Goal: Check status: Check status

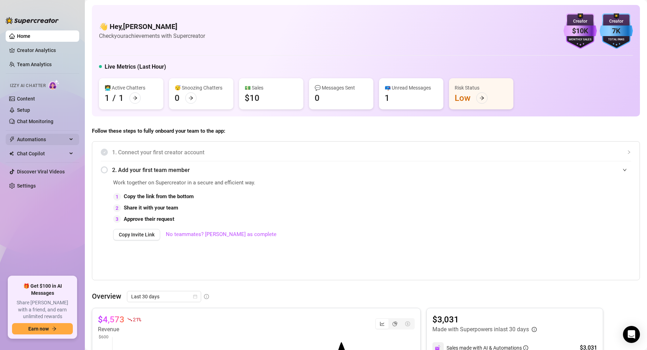
click at [48, 135] on span "Automations" at bounding box center [42, 139] width 50 height 11
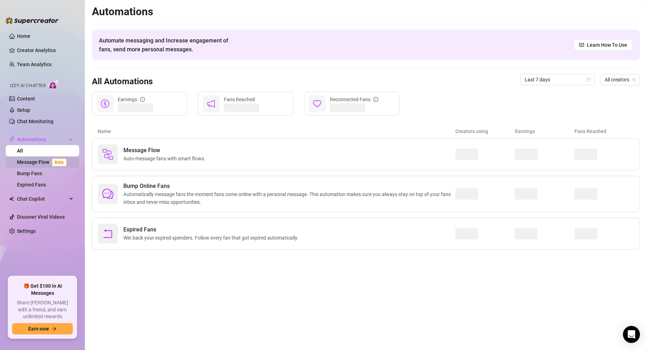
click at [35, 163] on link "Message Flow Beta" at bounding box center [43, 162] width 52 height 6
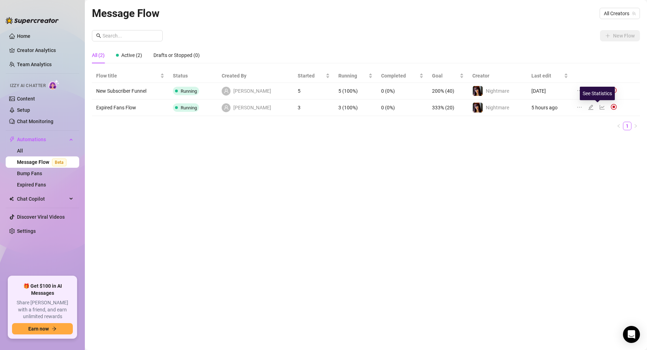
click at [600, 106] on icon "line-chart" at bounding box center [603, 107] width 6 height 6
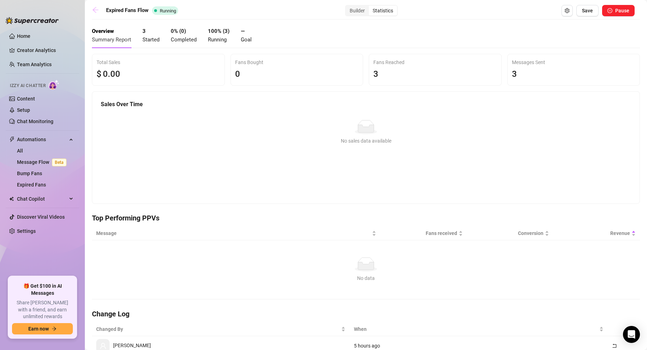
click at [93, 12] on icon "arrow-left" at bounding box center [95, 9] width 7 height 7
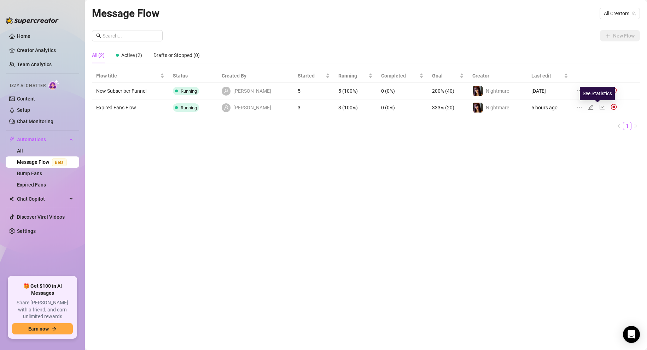
click at [600, 108] on icon "line-chart" at bounding box center [603, 107] width 6 height 6
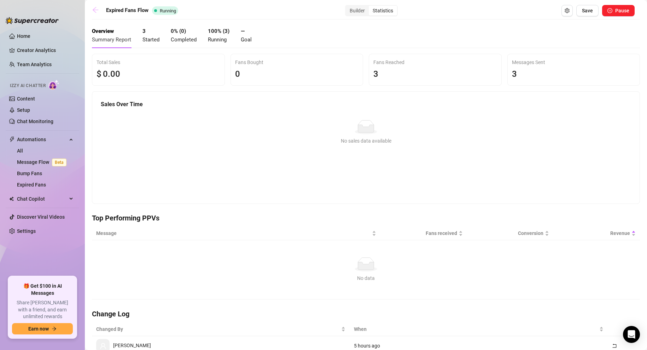
click at [95, 11] on icon "arrow-left" at bounding box center [95, 9] width 7 height 7
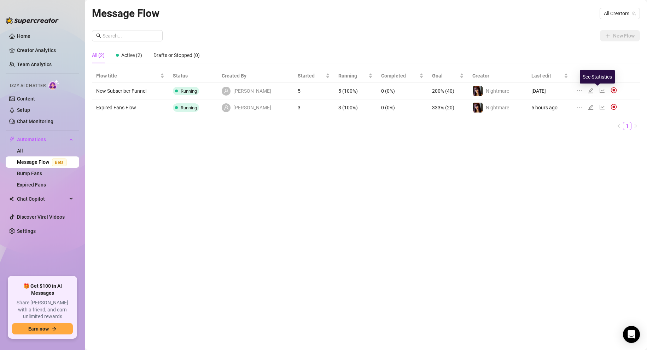
click at [600, 89] on icon "line-chart" at bounding box center [603, 91] width 6 height 6
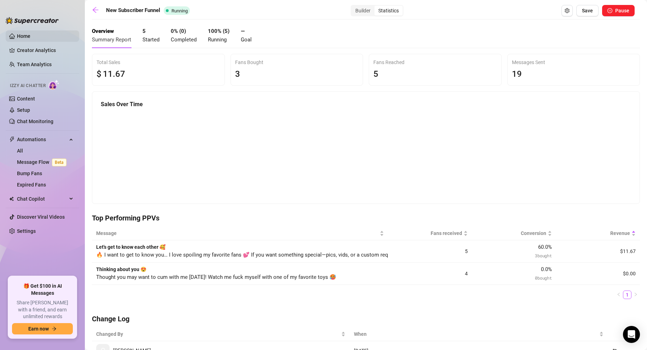
click at [17, 34] on link "Home" at bounding box center [23, 36] width 13 height 6
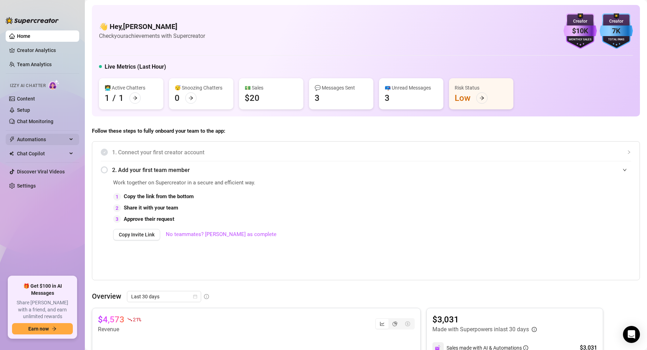
click at [30, 141] on span "Automations" at bounding box center [42, 139] width 50 height 11
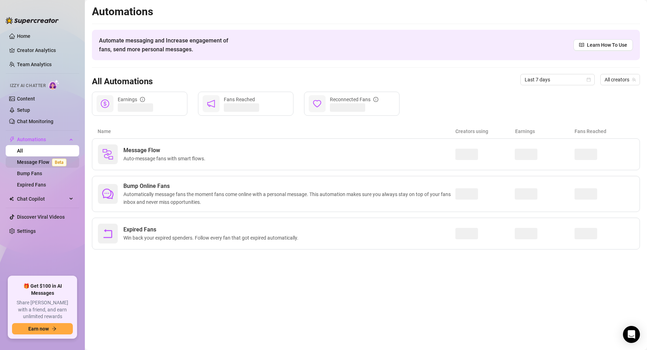
click at [27, 165] on link "Message Flow Beta" at bounding box center [43, 162] width 52 height 6
